Goal: Task Accomplishment & Management: Use online tool/utility

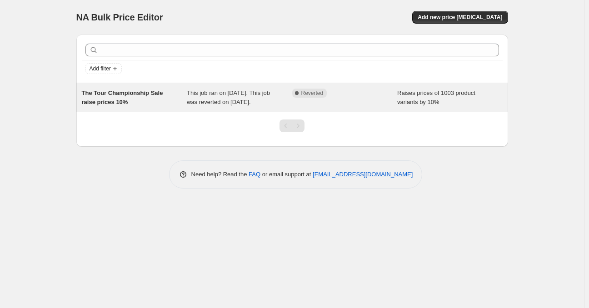
click at [284, 105] on div "This job ran on [DATE]. This job was reverted on [DATE]." at bounding box center [239, 98] width 105 height 18
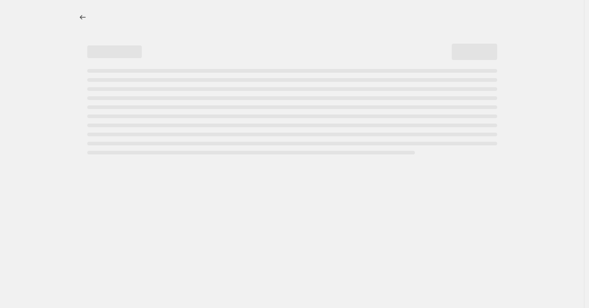
select select "percentage"
select select "collection"
select select "not_equal"
select select "collection"
select select "not_equal"
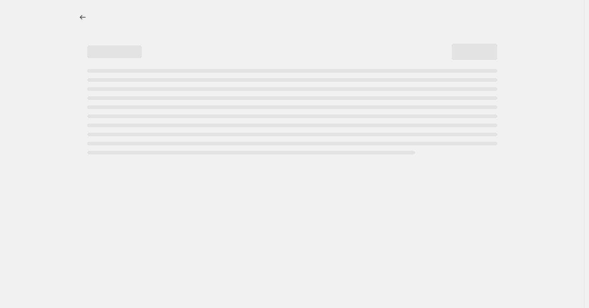
select select "collection"
select select "not_equal"
select select "collection"
select select "not_equal"
select select "collection"
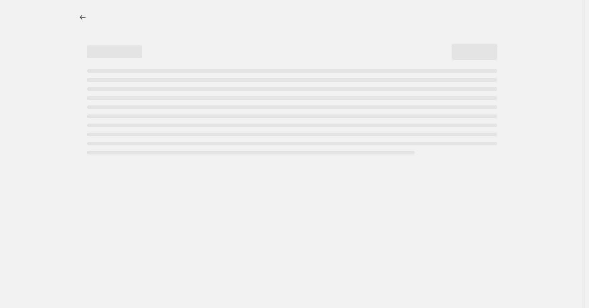
select select "not_equal"
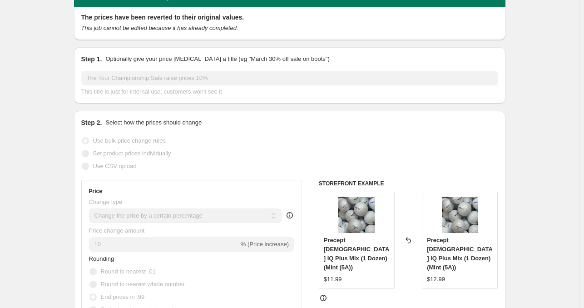
scroll to position [31, 0]
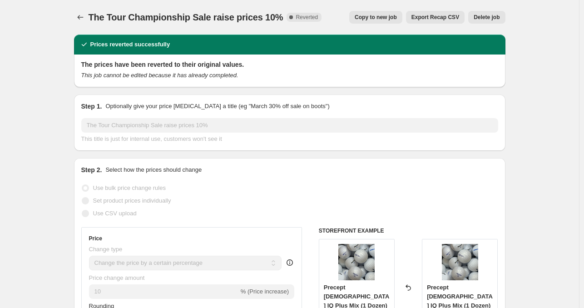
click at [389, 19] on span "Copy to new job" at bounding box center [376, 17] width 42 height 7
select select "percentage"
select select "collection"
select select "not_equal"
select select "collection"
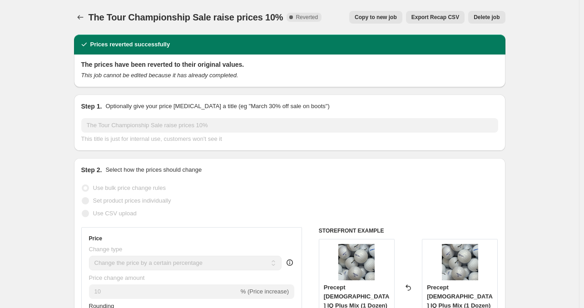
select select "not_equal"
select select "collection"
select select "not_equal"
select select "collection"
select select "not_equal"
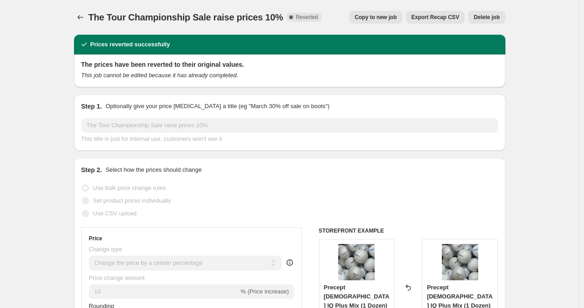
select select "collection"
select select "not_equal"
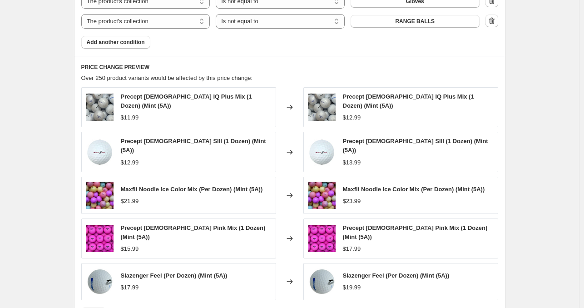
scroll to position [781, 0]
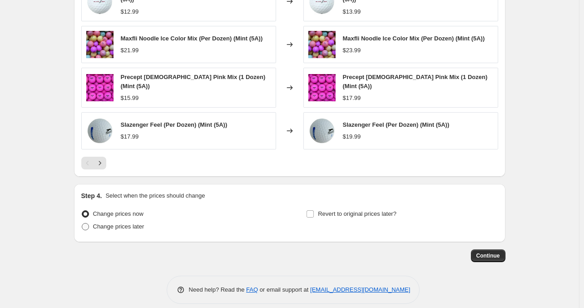
click at [134, 223] on span "Change prices later" at bounding box center [118, 226] width 51 height 7
click at [82, 223] on input "Change prices later" at bounding box center [82, 223] width 0 height 0
radio input "true"
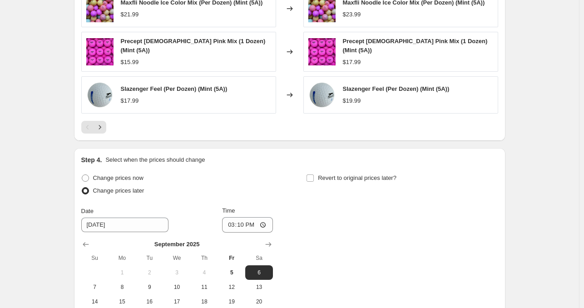
scroll to position [823, 0]
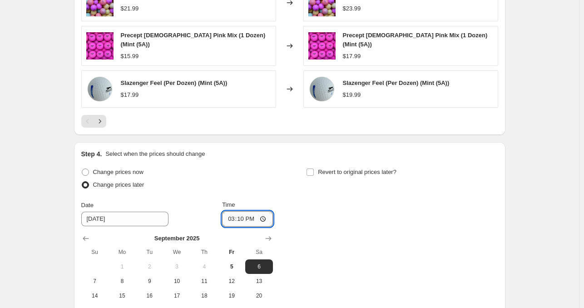
click at [242, 211] on input "15:10" at bounding box center [247, 218] width 51 height 15
click at [247, 211] on input "15:10" at bounding box center [247, 218] width 51 height 15
click at [235, 211] on input "15:10" at bounding box center [247, 218] width 51 height 15
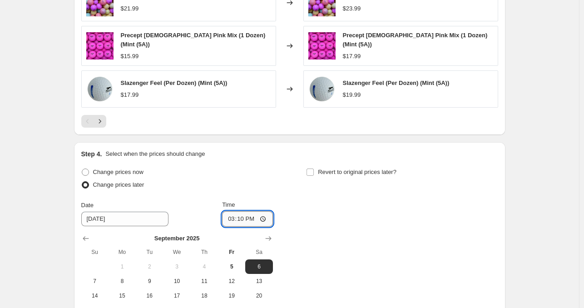
click at [235, 211] on input "15:10" at bounding box center [247, 218] width 51 height 15
click at [261, 211] on input "15:10" at bounding box center [247, 218] width 51 height 15
type input "05:00"
click at [300, 214] on div "Change prices now Change prices later Date [DATE] Time 05:00 [DATE] Su Mo Tu We…" at bounding box center [289, 249] width 417 height 166
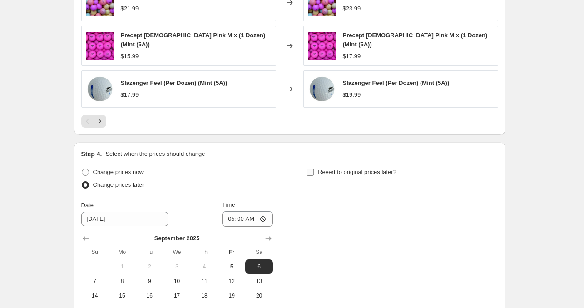
click at [314, 169] on input "Revert to original prices later?" at bounding box center [310, 172] width 7 height 7
checkbox input "true"
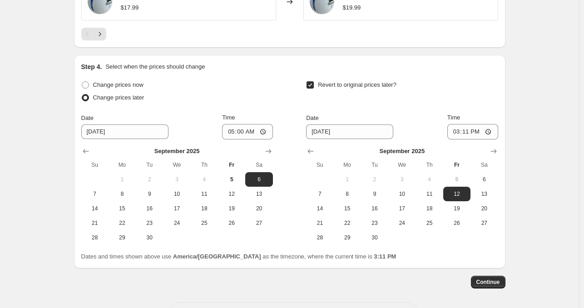
scroll to position [918, 0]
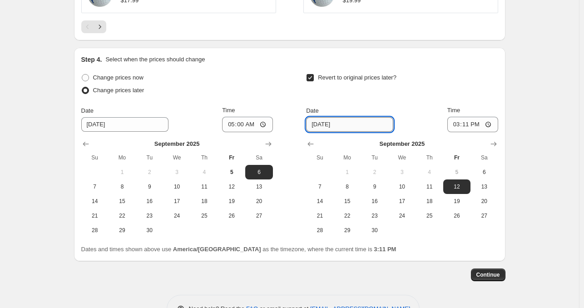
click at [363, 117] on input "[DATE]" at bounding box center [349, 124] width 87 height 15
click at [345, 117] on input "[DATE]" at bounding box center [349, 124] width 87 height 15
click at [331, 117] on input "[DATE]" at bounding box center [349, 124] width 87 height 15
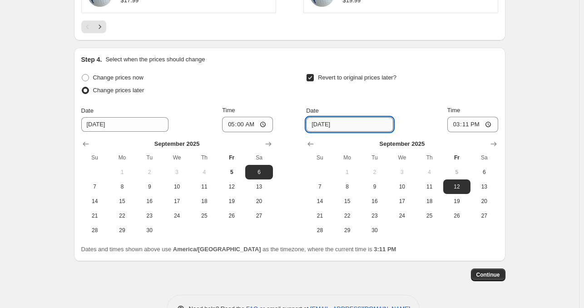
click at [331, 117] on input "[DATE]" at bounding box center [349, 124] width 87 height 15
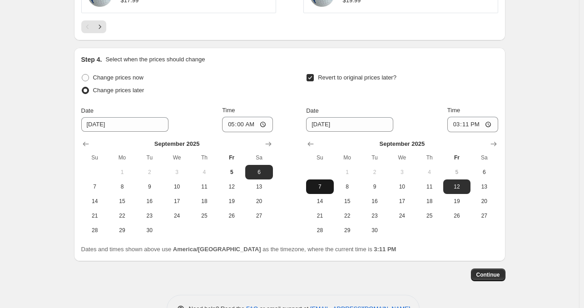
click at [318, 183] on span "7" at bounding box center [320, 186] width 20 height 7
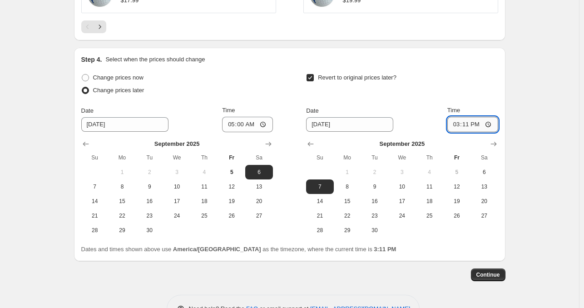
click at [473, 119] on input "15:11" at bounding box center [473, 124] width 51 height 15
click at [352, 179] on button "8" at bounding box center [347, 186] width 27 height 15
type input "[DATE]"
click at [486, 118] on input "15:11" at bounding box center [473, 124] width 51 height 15
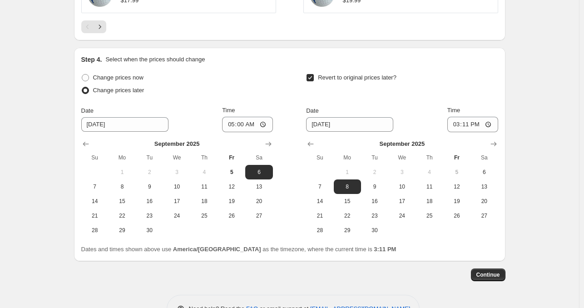
click at [460, 117] on input "15:11" at bounding box center [473, 124] width 51 height 15
type input "00:00"
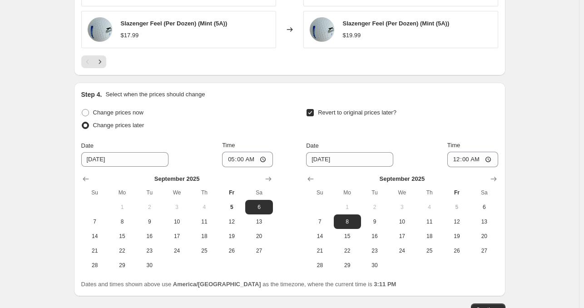
scroll to position [936, 0]
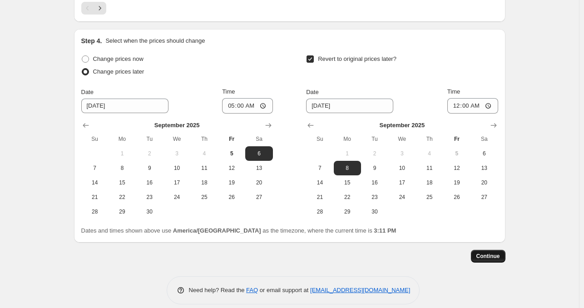
click at [482, 253] on span "Continue" at bounding box center [489, 256] width 24 height 7
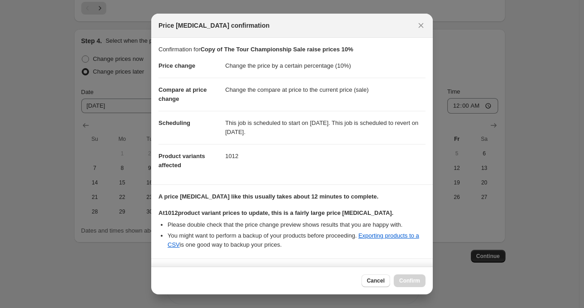
scroll to position [65, 0]
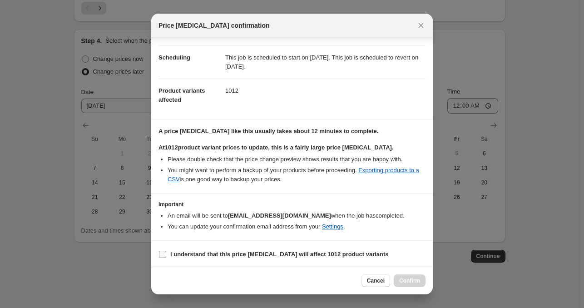
click at [298, 257] on b "I understand that this price [MEDICAL_DATA] will affect 1012 product variants" at bounding box center [279, 254] width 219 height 7
click at [166, 257] on input "I understand that this price [MEDICAL_DATA] will affect 1012 product variants" at bounding box center [162, 254] width 7 height 7
checkbox input "true"
click at [414, 281] on span "Confirm" at bounding box center [409, 280] width 21 height 7
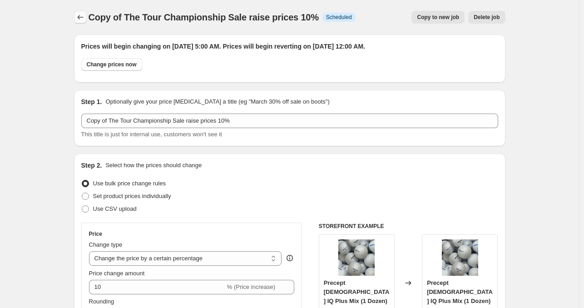
click at [87, 21] on button "Price change jobs" at bounding box center [80, 17] width 13 height 13
